Goal: Task Accomplishment & Management: Manage account settings

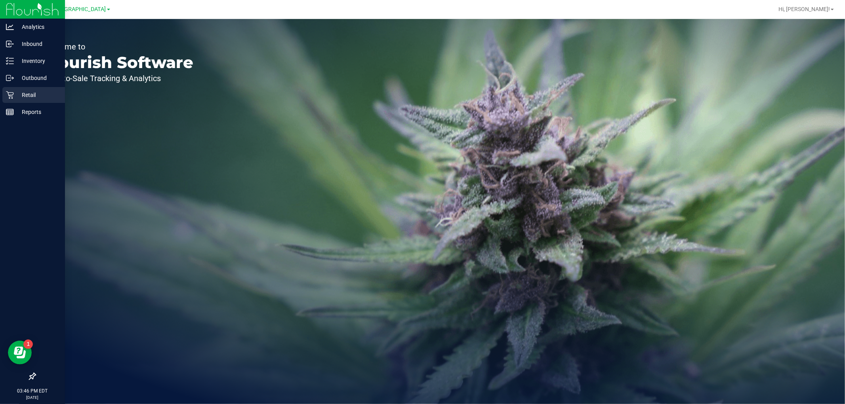
click at [13, 93] on icon at bounding box center [10, 95] width 8 height 8
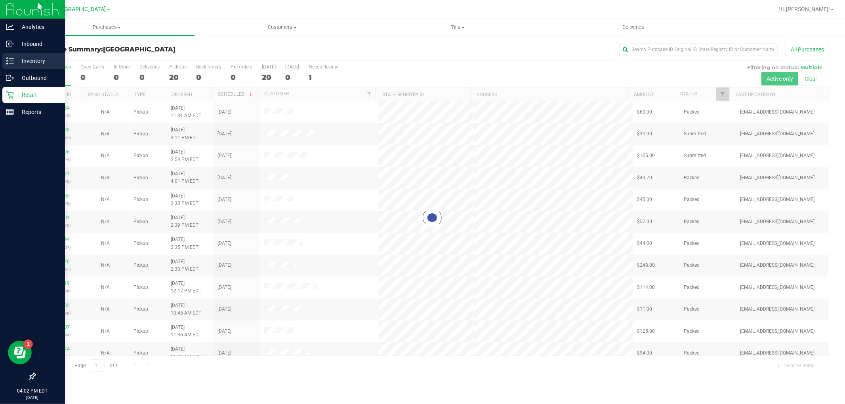
click at [11, 61] on icon at bounding box center [10, 61] width 8 height 8
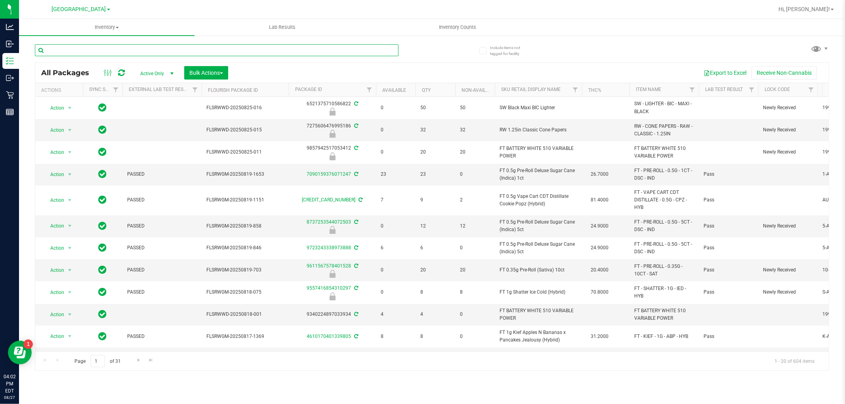
click at [125, 51] on input "text" at bounding box center [217, 50] width 364 height 12
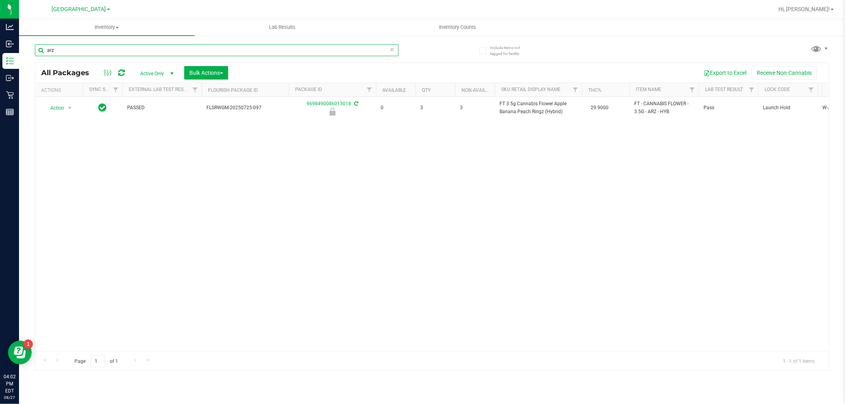
type input "arz"
click at [429, 223] on div "Action Action Edit attributes Global inventory Locate package Package audit log…" at bounding box center [431, 224] width 793 height 255
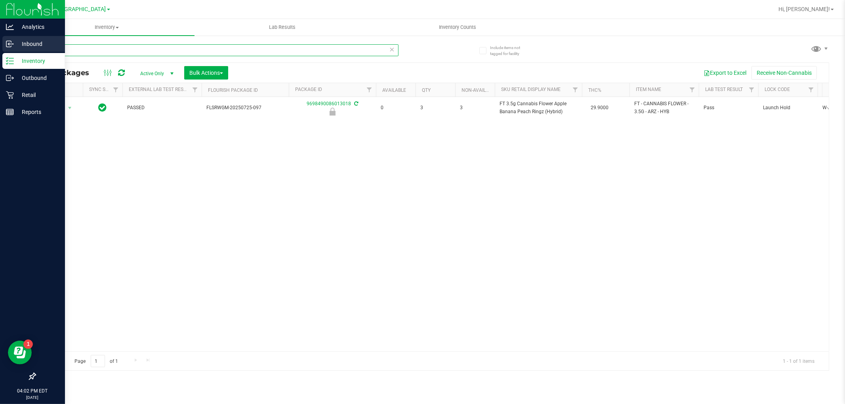
drag, startPoint x: 80, startPoint y: 50, endPoint x: 0, endPoint y: 41, distance: 80.1
click at [0, 42] on div "Analytics Inbound Inventory Outbound Retail Reports 04:02 PM EDT 08/27/2025 08/…" at bounding box center [422, 202] width 845 height 404
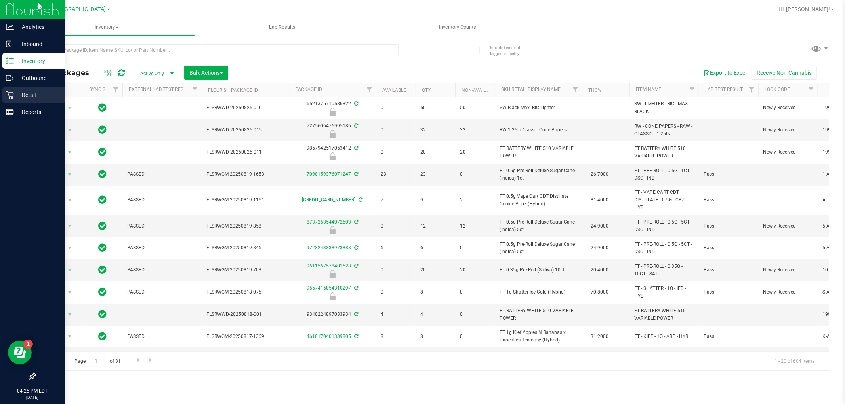
click at [24, 97] on p "Retail" at bounding box center [38, 95] width 48 height 10
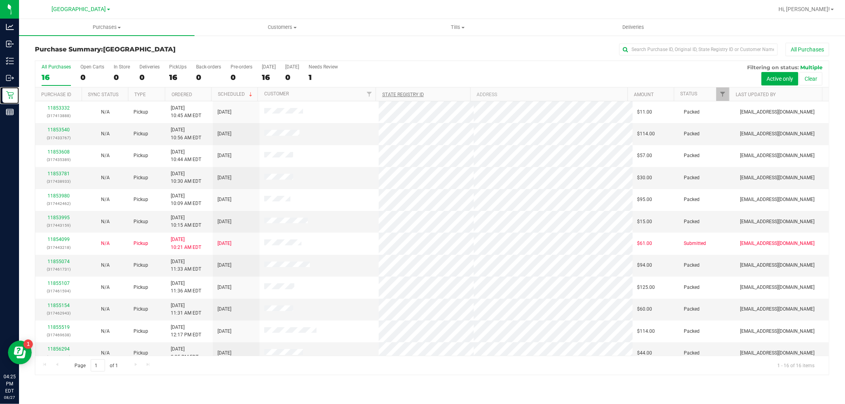
scroll to position [96, 0]
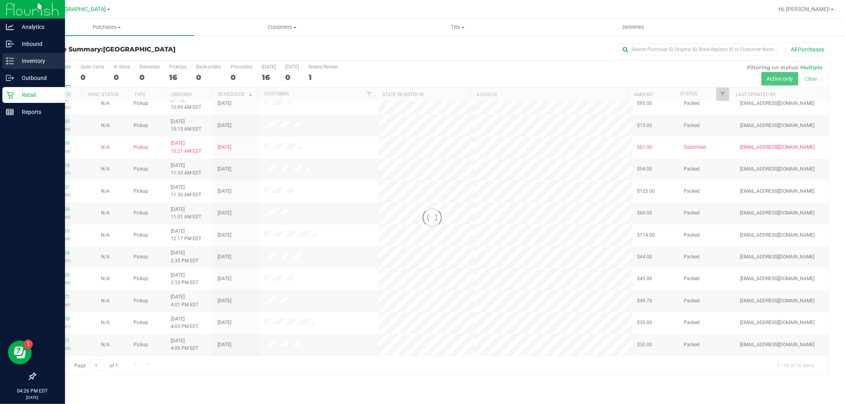
click at [13, 60] on icon at bounding box center [10, 61] width 8 height 8
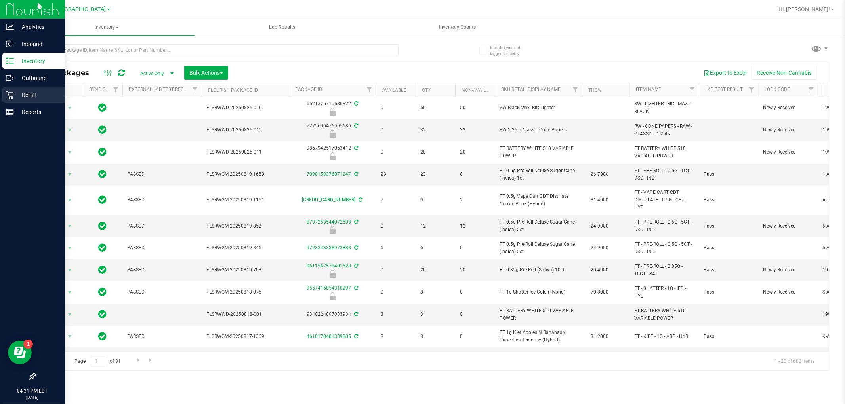
click at [22, 98] on p "Retail" at bounding box center [38, 95] width 48 height 10
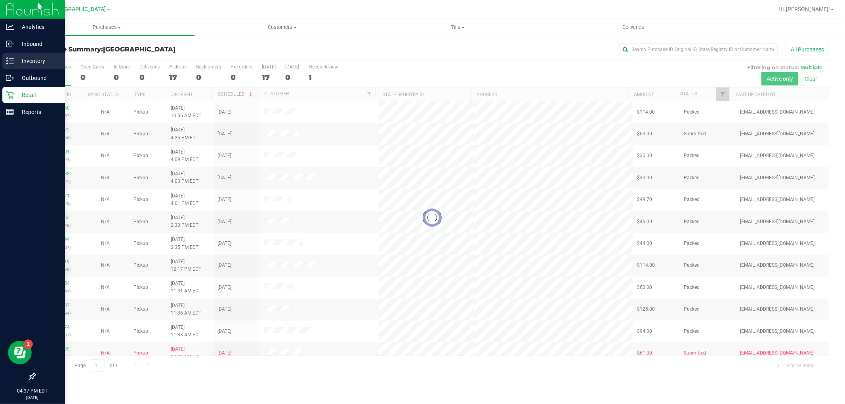
click at [14, 63] on p "Inventory" at bounding box center [38, 61] width 48 height 10
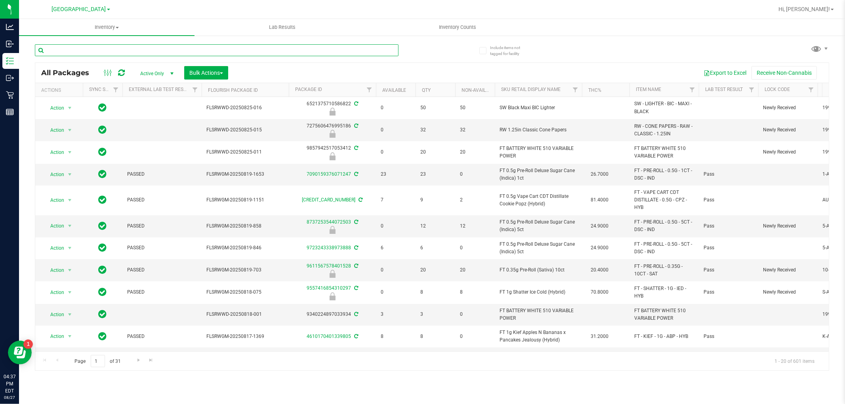
click at [93, 50] on input "text" at bounding box center [217, 50] width 364 height 12
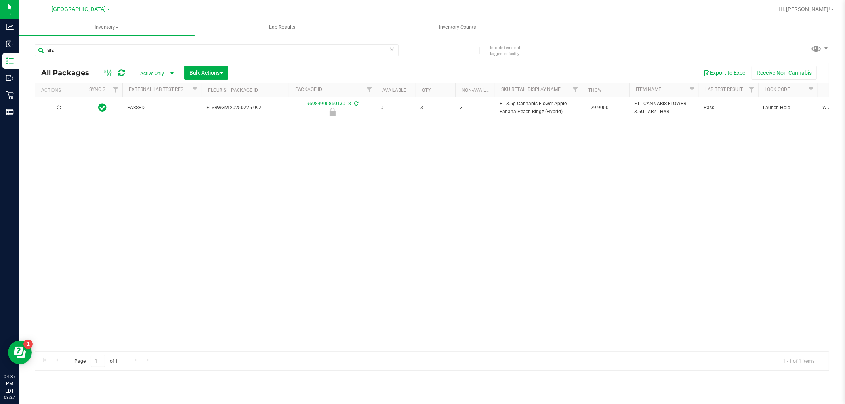
click at [505, 198] on div "PASSED FLSRWGM-20250725-097 9698490086013018 0 3 3 FT 3.5g Cannabis Flower Appl…" at bounding box center [431, 224] width 793 height 255
drag, startPoint x: 125, startPoint y: 183, endPoint x: 65, endPoint y: 70, distance: 127.2
click at [125, 181] on div "Action Action Edit attributes Global inventory Locate package Package audit log…" at bounding box center [431, 224] width 793 height 255
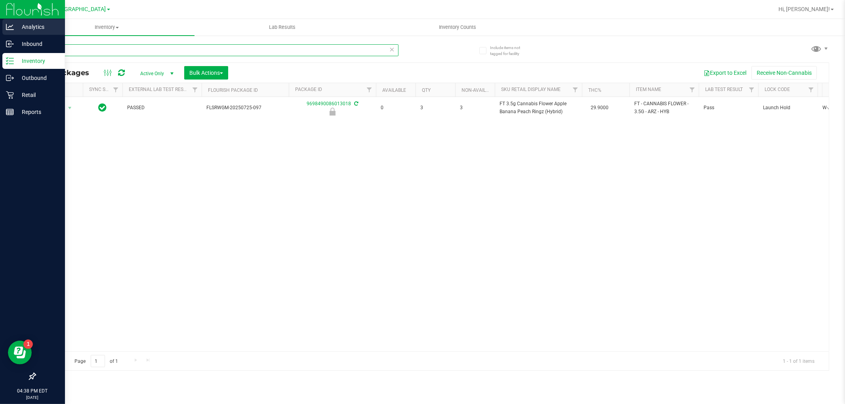
drag, startPoint x: 57, startPoint y: 51, endPoint x: 0, endPoint y: 35, distance: 59.2
click at [0, 39] on div "Analytics Inbound Inventory Outbound Retail Reports 04:38 PM EDT 08/27/2025 08/…" at bounding box center [422, 202] width 845 height 404
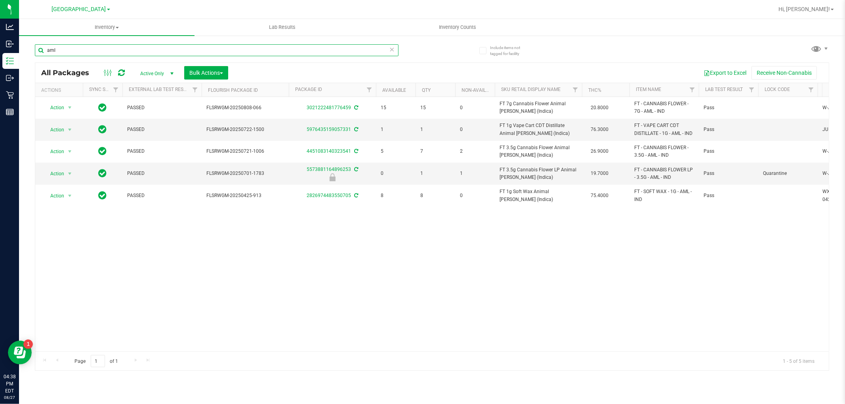
type input "aml"
click at [360, 285] on div "Action Action Adjust qty Create package Edit attributes Global inventory Locate…" at bounding box center [431, 224] width 793 height 255
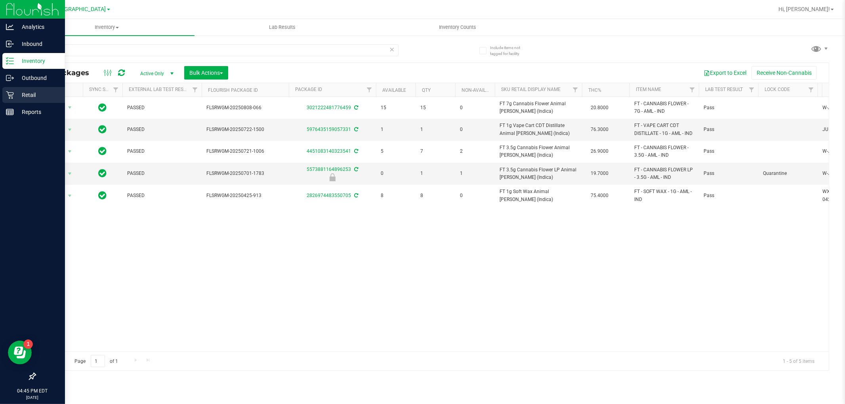
click at [12, 93] on icon at bounding box center [10, 95] width 8 height 8
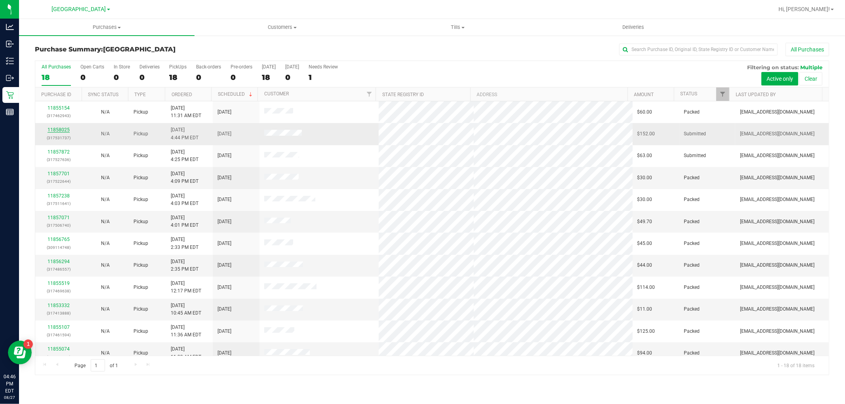
click at [52, 130] on link "11858025" at bounding box center [59, 130] width 22 height 6
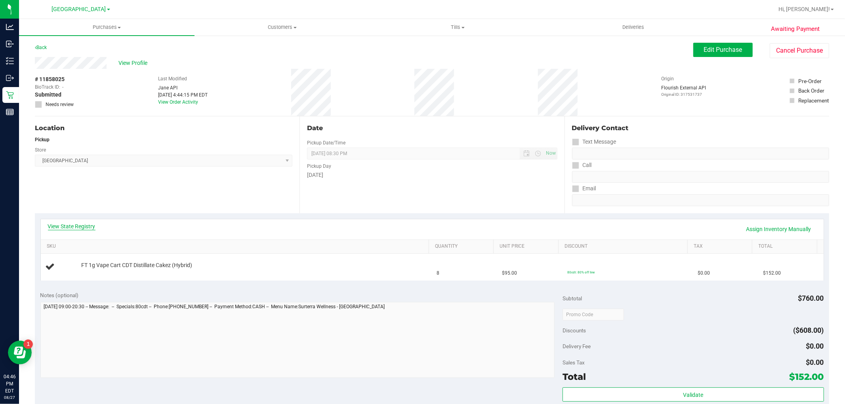
click at [91, 227] on link "View State Registry" at bounding box center [72, 227] width 48 height 8
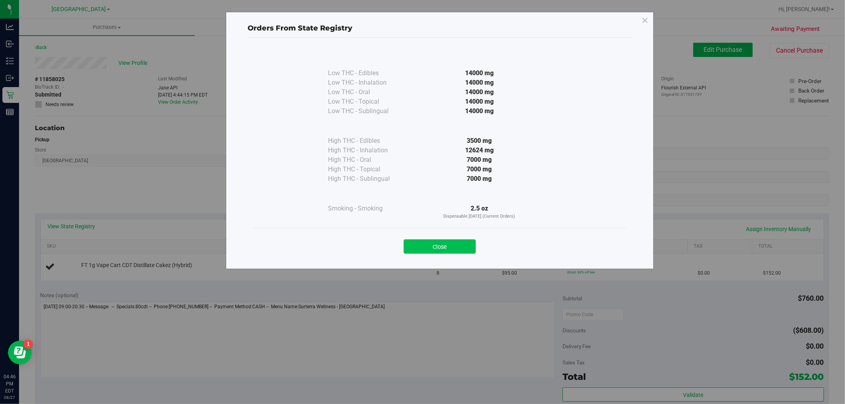
click at [440, 247] on button "Close" at bounding box center [440, 247] width 72 height 14
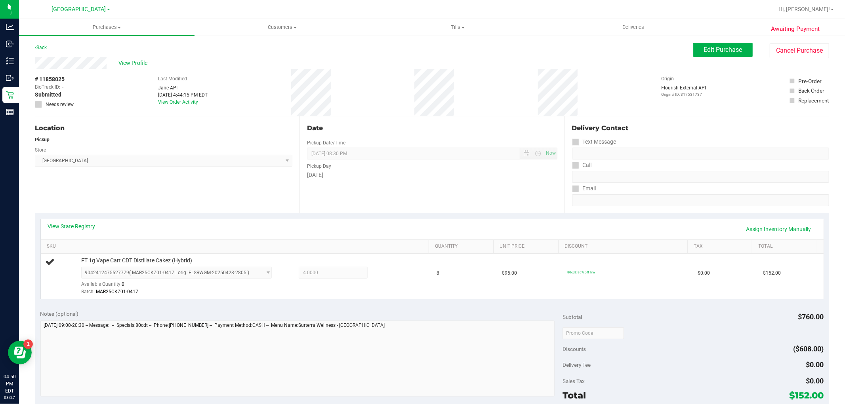
click at [165, 178] on div "Location Pickup Store Boynton Beach WC Select Store Bonita Springs WC Boynton B…" at bounding box center [167, 164] width 265 height 97
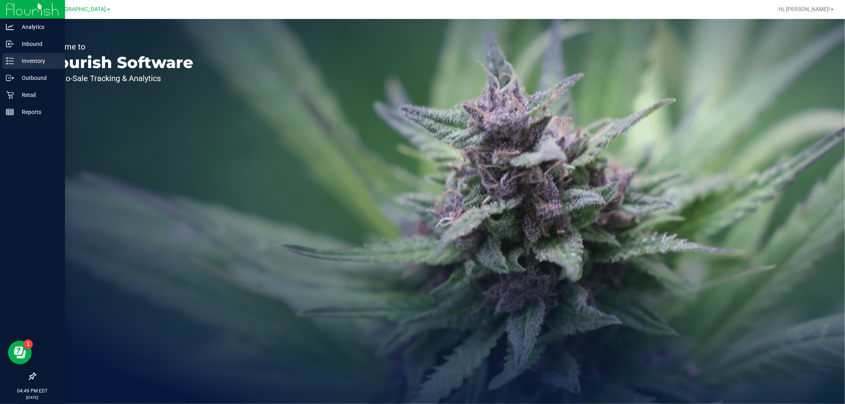
click at [33, 61] on p "Inventory" at bounding box center [38, 61] width 48 height 10
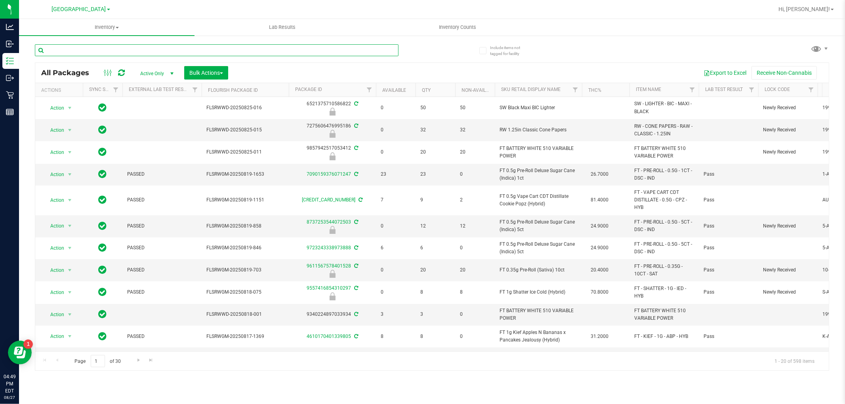
click at [92, 48] on input "text" at bounding box center [217, 50] width 364 height 12
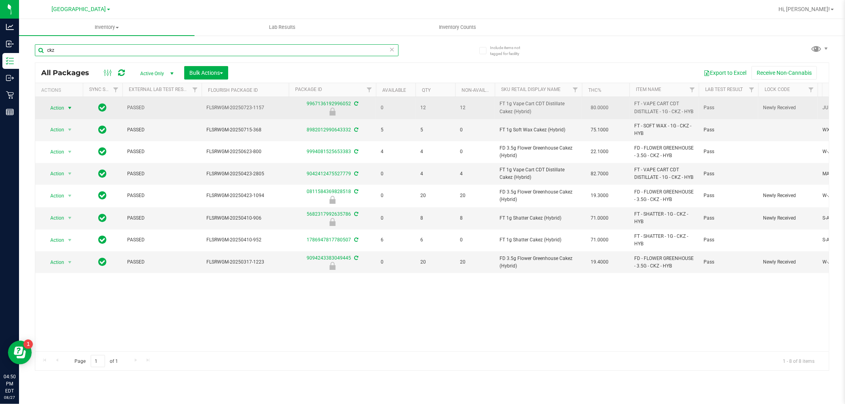
type input "ckz"
drag, startPoint x: 47, startPoint y: 105, endPoint x: 50, endPoint y: 109, distance: 5.1
click at [50, 107] on span "Action" at bounding box center [53, 108] width 21 height 11
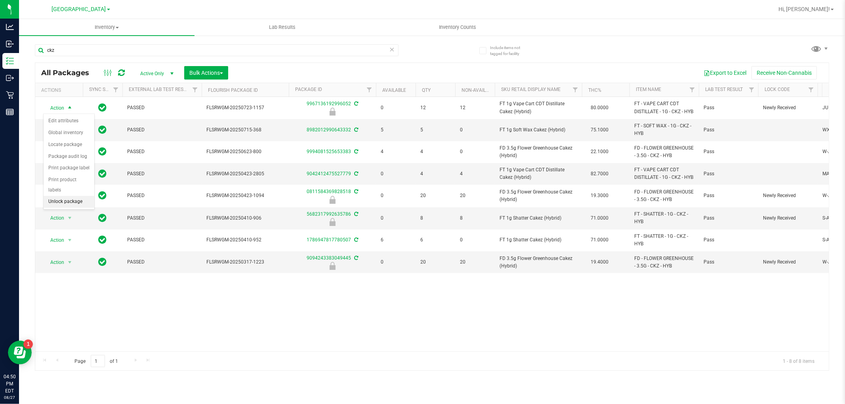
click at [72, 201] on li "Unlock package" at bounding box center [69, 202] width 51 height 12
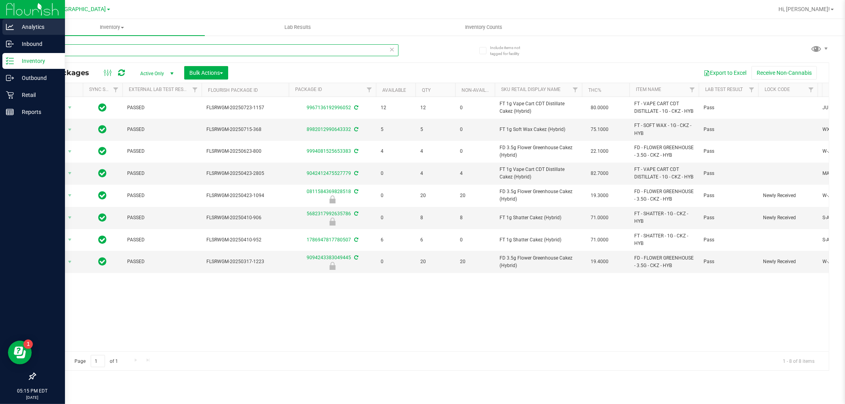
drag, startPoint x: 72, startPoint y: 50, endPoint x: 0, endPoint y: 32, distance: 74.6
click at [7, 39] on div "Analytics Inbound Inventory Outbound Retail Reports 05:15 PM EDT 08/27/2025 08/…" at bounding box center [422, 202] width 845 height 404
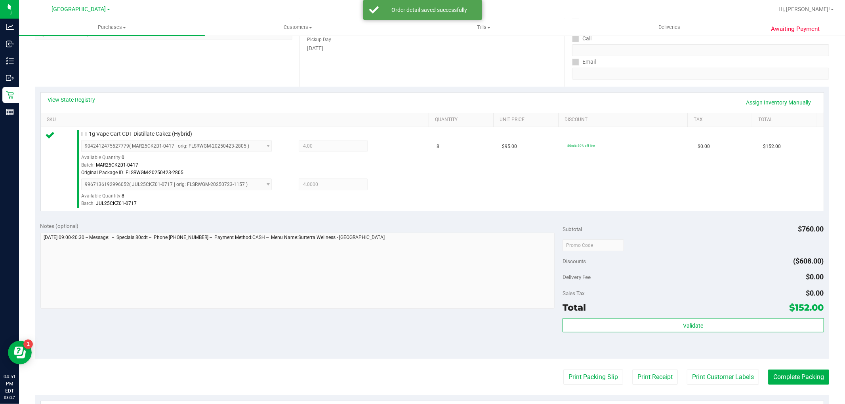
scroll to position [132, 0]
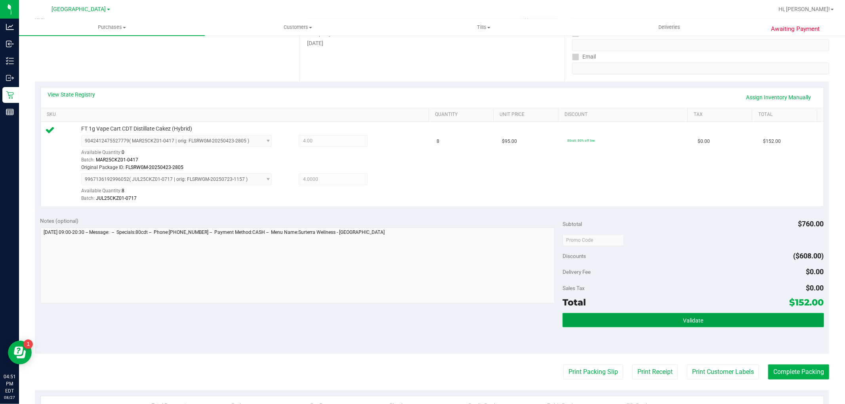
click at [608, 320] on button "Validate" at bounding box center [692, 320] width 261 height 14
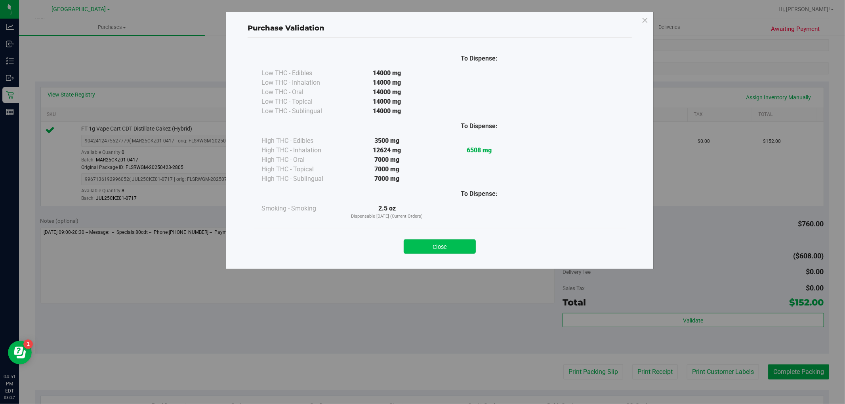
click at [455, 246] on button "Close" at bounding box center [440, 247] width 72 height 14
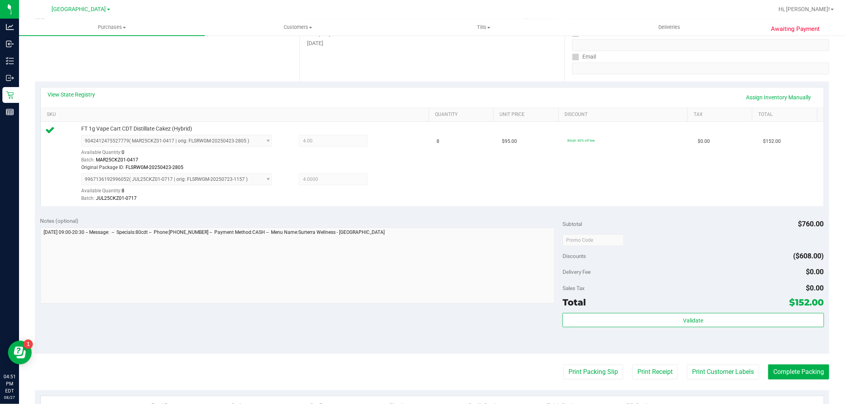
click at [698, 363] on purchase-details "Back Edit Purchase Cancel Purchase View Profile # 11858025 BioTrack ID: - Submi…" at bounding box center [432, 225] width 794 height 628
click at [698, 366] on button "Print Customer Labels" at bounding box center [723, 372] width 72 height 15
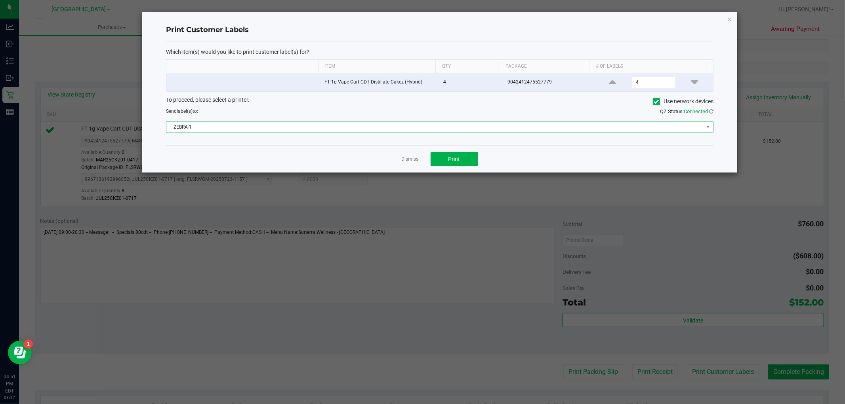
click at [381, 127] on span "ZEBRA-1" at bounding box center [434, 127] width 537 height 11
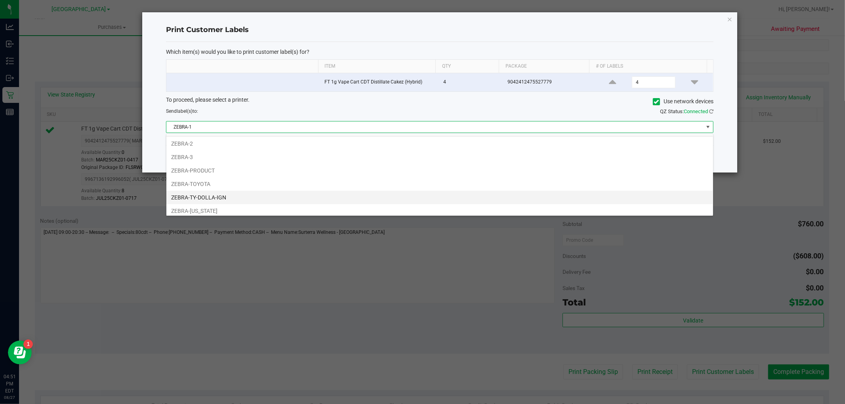
scroll to position [15, 0]
drag, startPoint x: 226, startPoint y: 192, endPoint x: 230, endPoint y: 192, distance: 4.4
click at [226, 192] on li "ZEBRA-TY-DOLLA-IGN" at bounding box center [439, 194] width 547 height 13
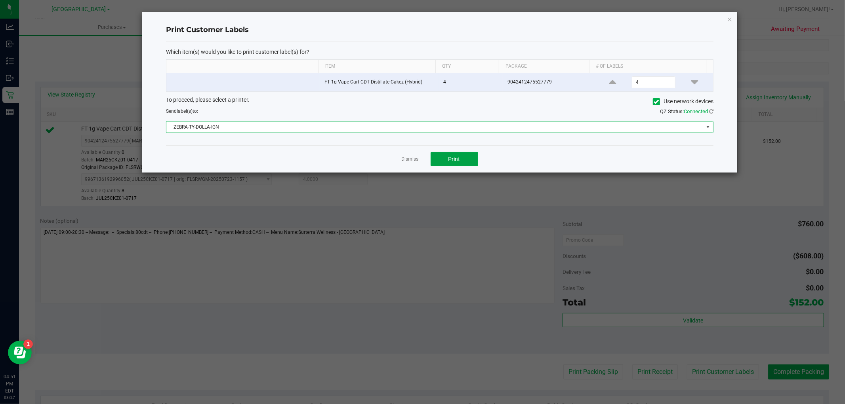
click at [465, 163] on button "Print" at bounding box center [454, 159] width 48 height 14
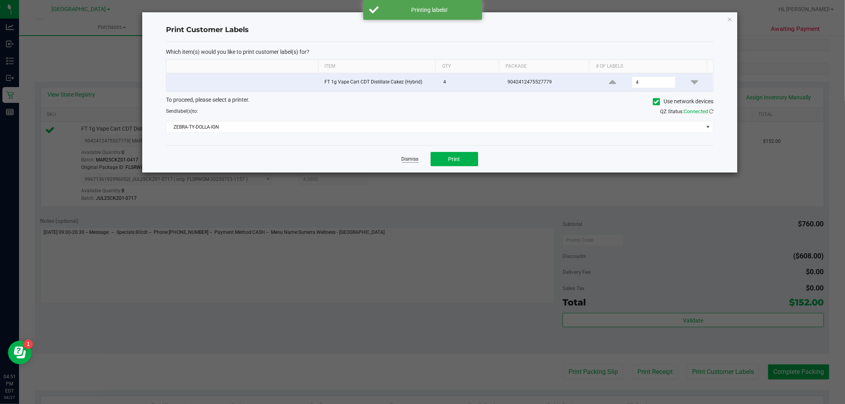
click at [407, 163] on link "Dismiss" at bounding box center [410, 159] width 17 height 7
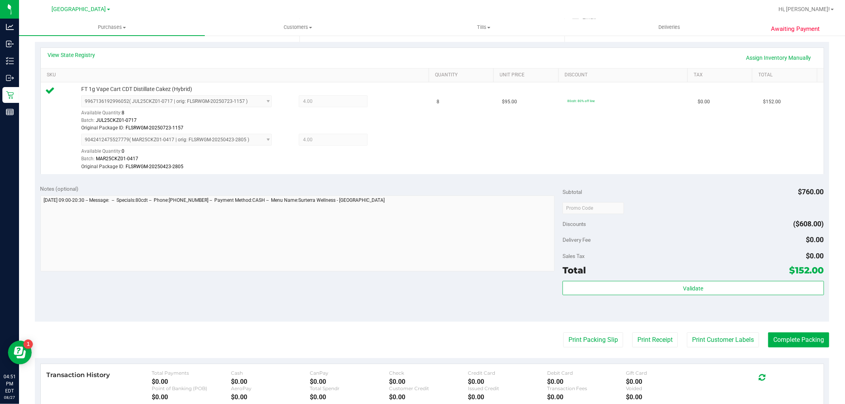
scroll to position [176, 0]
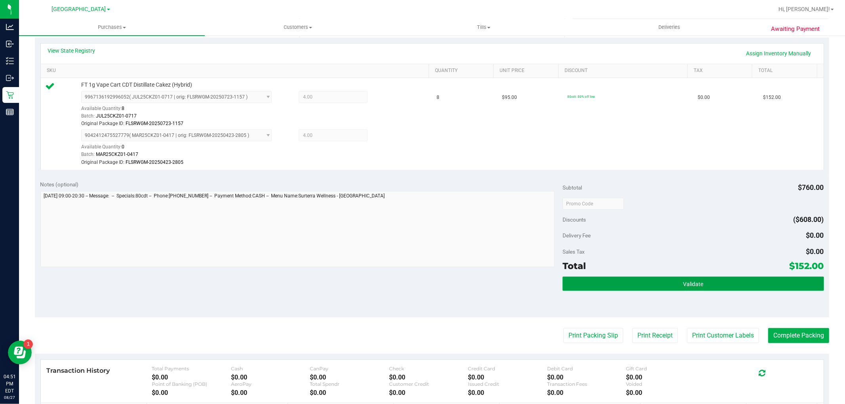
click at [683, 284] on span "Validate" at bounding box center [693, 284] width 20 height 6
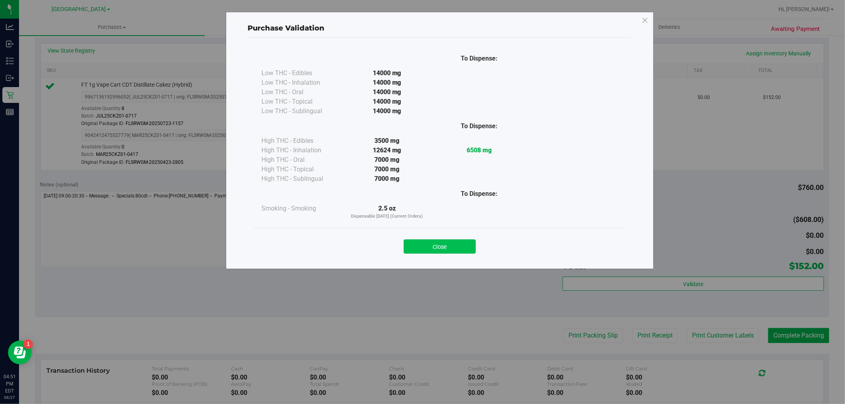
click at [455, 248] on button "Close" at bounding box center [440, 247] width 72 height 14
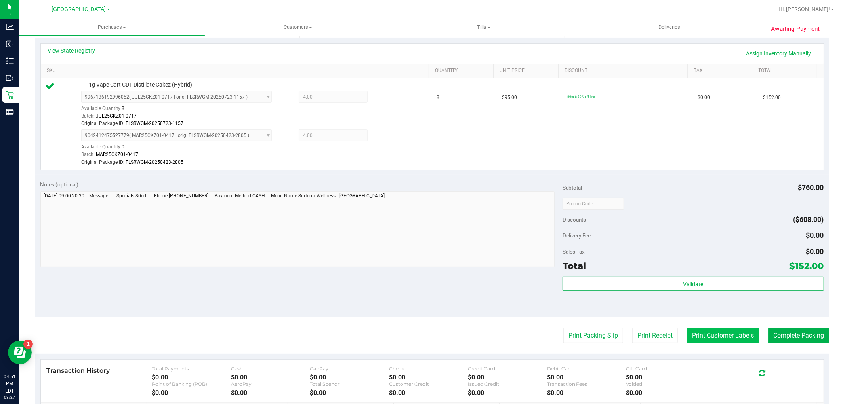
click at [737, 335] on button "Print Customer Labels" at bounding box center [723, 335] width 72 height 15
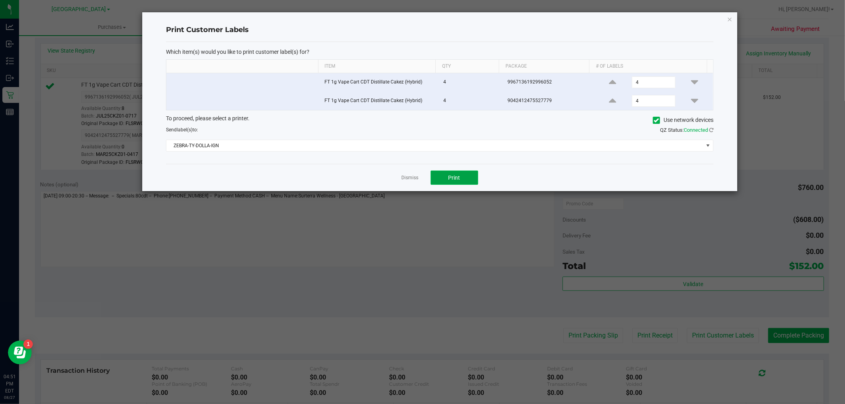
click at [444, 175] on button "Print" at bounding box center [454, 178] width 48 height 14
click at [408, 178] on link "Dismiss" at bounding box center [410, 178] width 17 height 7
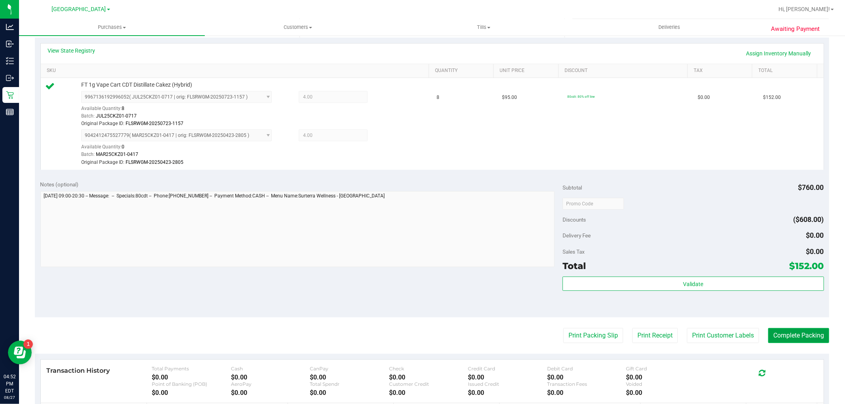
click at [804, 337] on button "Complete Packing" at bounding box center [798, 335] width 61 height 15
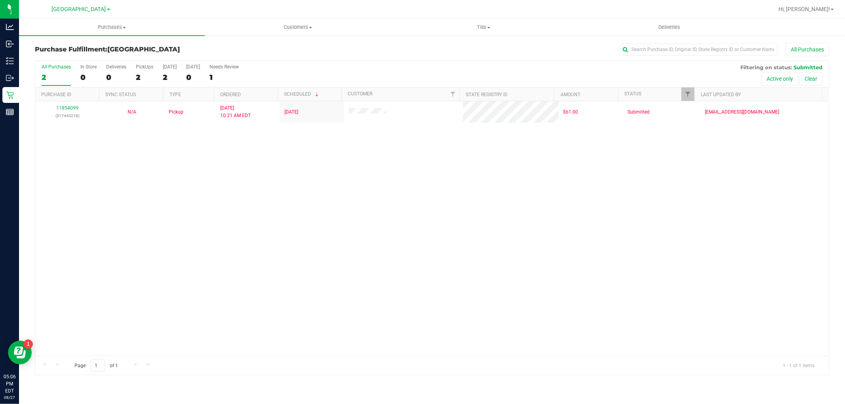
click at [509, 236] on div "11854099 (317443218) N/A Pickup [DATE] 10:21 AM EDT 8/27/2025 $61.00 Submitted …" at bounding box center [431, 228] width 793 height 255
click at [325, 203] on div "11854099 (317443218) N/A Pickup [DATE] 10:21 AM EDT 8/27/2025 $61.00 Submitted …" at bounding box center [431, 228] width 793 height 255
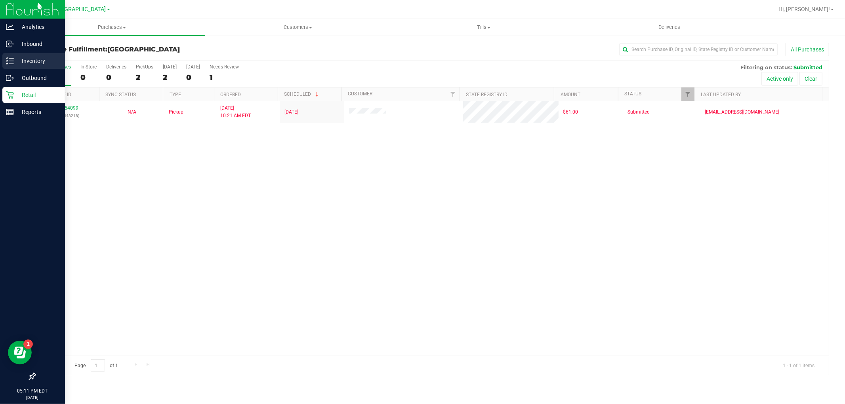
click at [11, 61] on icon at bounding box center [10, 61] width 8 height 8
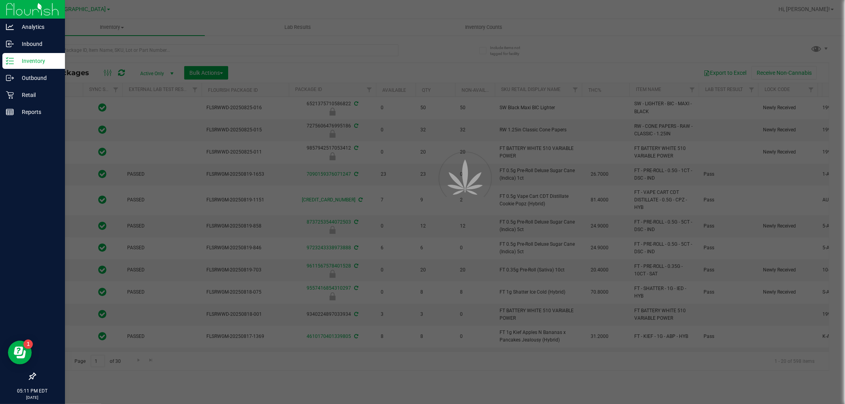
click at [131, 47] on div at bounding box center [422, 202] width 845 height 404
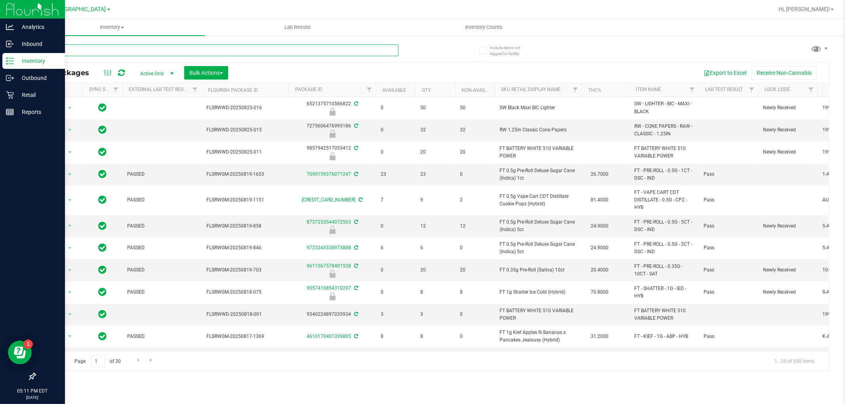
click at [131, 50] on input "text" at bounding box center [217, 50] width 364 height 12
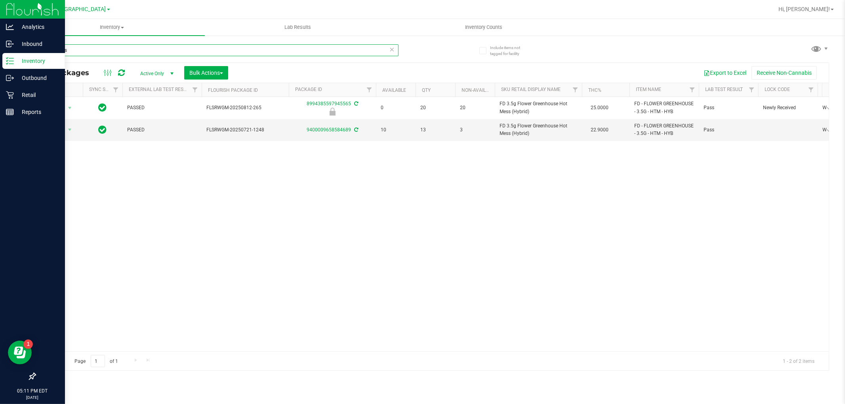
type input "hot mess"
click at [417, 253] on div "Action Action Edit attributes Global inventory Locate package Package audit log…" at bounding box center [431, 224] width 793 height 255
click at [366, 177] on div "Action Action Edit attributes Global inventory Locate package Package audit log…" at bounding box center [431, 224] width 793 height 255
click at [70, 54] on input "hot mess" at bounding box center [217, 50] width 364 height 12
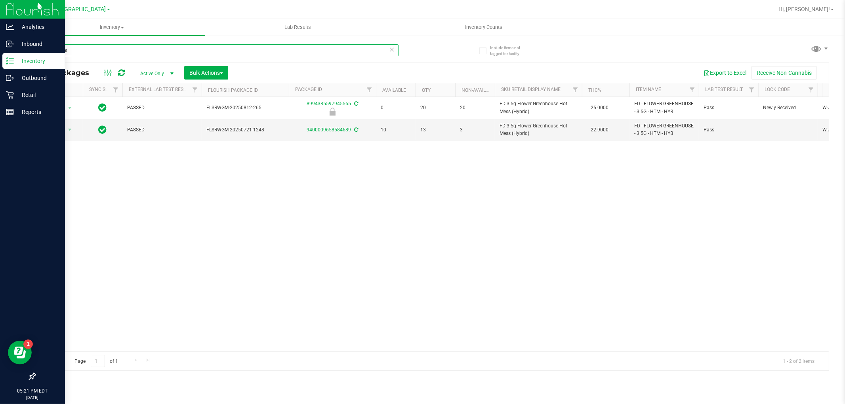
click at [70, 54] on input "hot mess" at bounding box center [217, 50] width 364 height 12
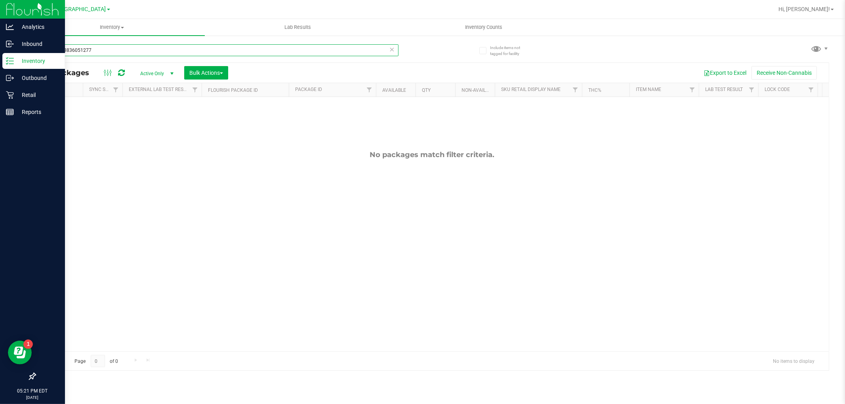
click at [90, 53] on input "3406063836051277" at bounding box center [217, 50] width 364 height 12
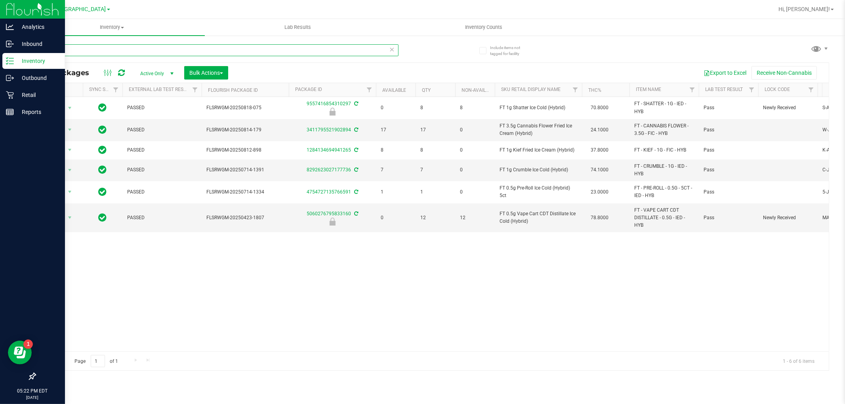
type input "ied"
